Goal: Task Accomplishment & Management: Manage account settings

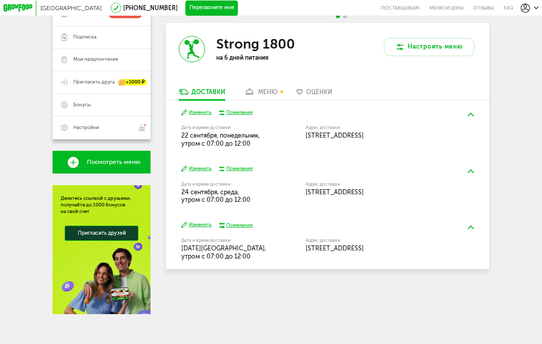
click at [198, 110] on button "Изменить" at bounding box center [196, 112] width 31 height 7
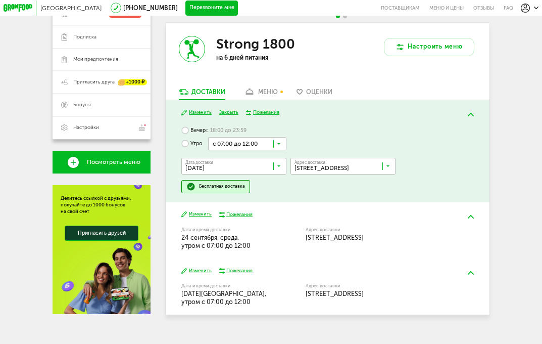
click at [256, 144] on input "Search for option" at bounding box center [247, 143] width 78 height 13
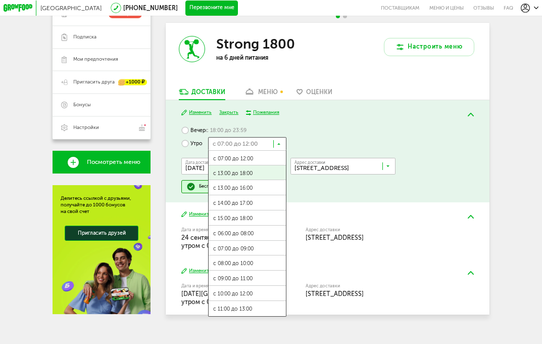
click at [243, 176] on span "с 13:00 до 18:00" at bounding box center [247, 173] width 77 height 16
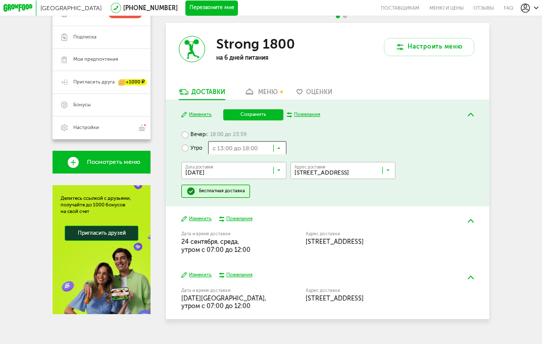
click at [251, 146] on input "Search for option" at bounding box center [247, 147] width 78 height 13
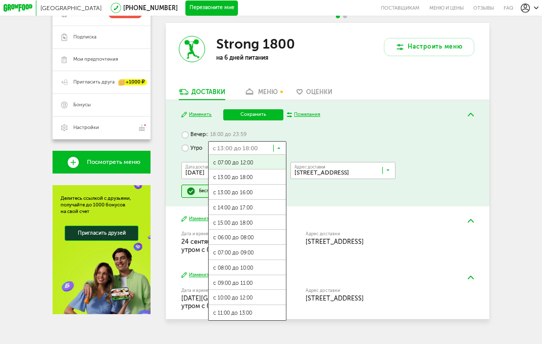
click at [298, 127] on div "[DATE] Изменить Сохранить Пожелания Вечер с 18:00 до 23:59 Утро с 13:00 до 18:0…" at bounding box center [328, 153] width 324 height 106
